Goal: Navigation & Orientation: Find specific page/section

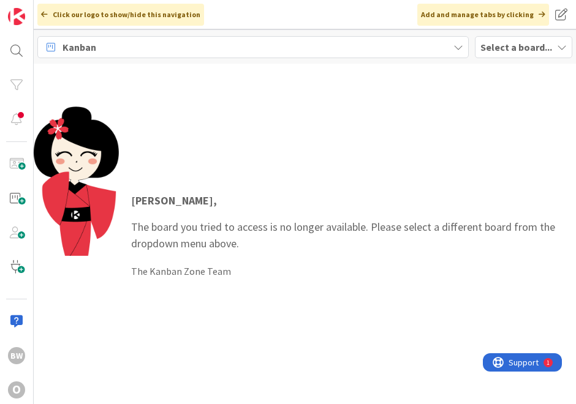
click at [499, 48] on b "Select a board..." at bounding box center [516, 47] width 72 height 12
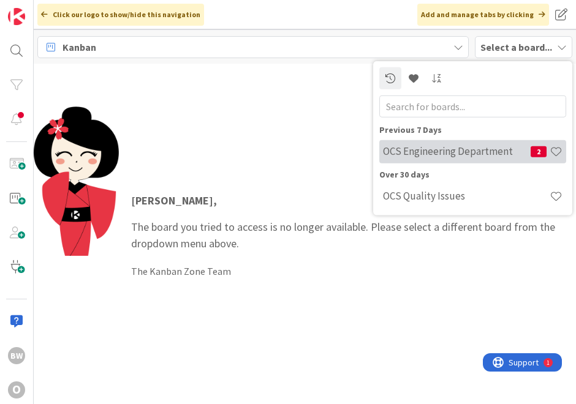
click at [456, 152] on h4 "OCS Engineering Department" at bounding box center [457, 151] width 148 height 12
